Goal: Transaction & Acquisition: Subscribe to service/newsletter

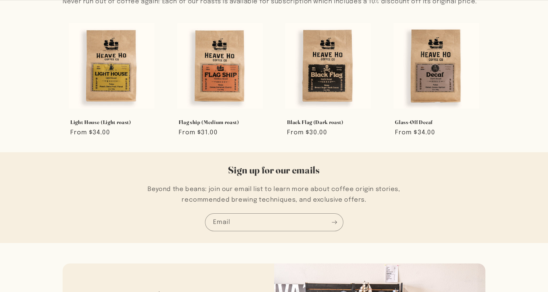
scroll to position [469, 0]
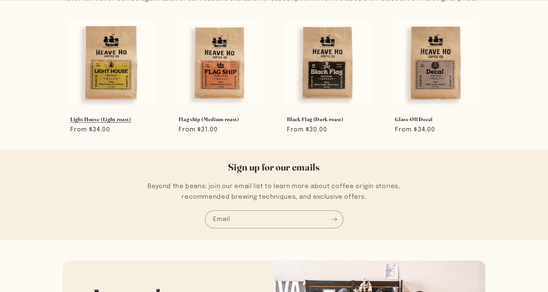
click at [102, 116] on link "Light House (Light roast)" at bounding box center [111, 119] width 83 height 7
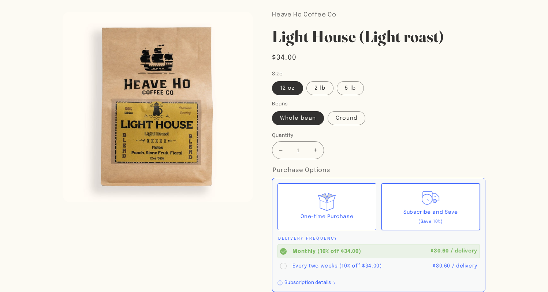
scroll to position [51, 0]
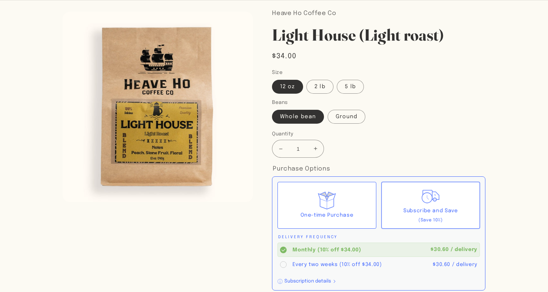
click at [413, 199] on div "Subscribe and Save (Save 10%)" at bounding box center [430, 205] width 98 height 47
click at [0, 0] on input "Subscribe and Save (Save 10%)" at bounding box center [0, 0] width 0 height 0
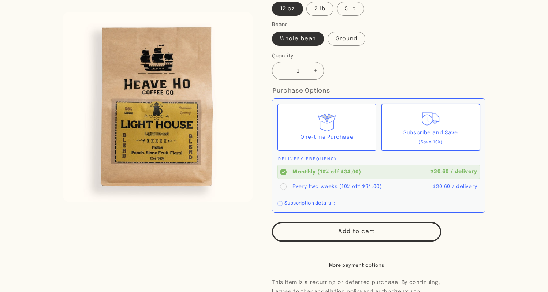
scroll to position [132, 0]
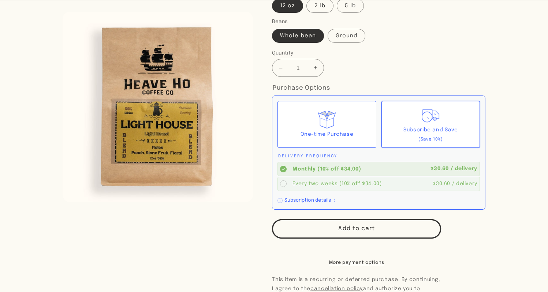
click at [285, 183] on circle at bounding box center [283, 183] width 7 height 7
click at [0, 0] on input "Every two weeks (10% off $34.00) $30.60 / delivery" at bounding box center [0, 0] width 0 height 0
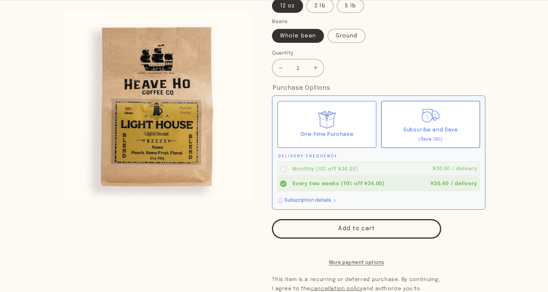
click at [284, 170] on circle at bounding box center [283, 169] width 7 height 7
click at [0, 0] on input "Monthly (10% off $34.00) $30.60 / delivery" at bounding box center [0, 0] width 0 height 0
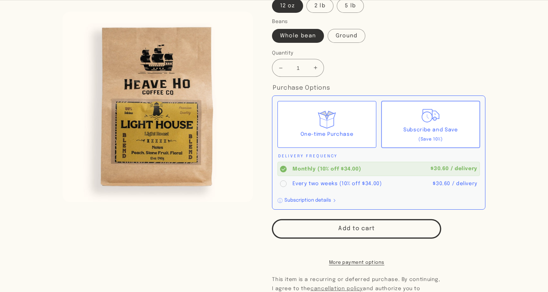
click at [355, 75] on div "Quantity Decrease quantity for Light House (Light roast) 1 Increase quantity fo…" at bounding box center [343, 63] width 142 height 28
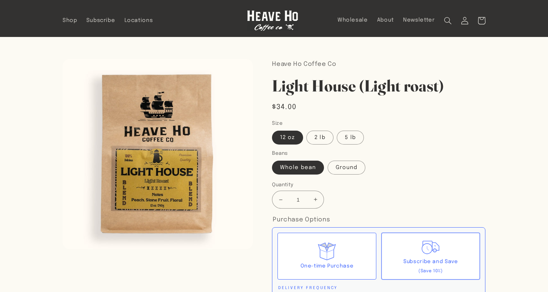
click at [269, 14] on img at bounding box center [272, 20] width 51 height 21
